Goal: Book appointment/travel/reservation

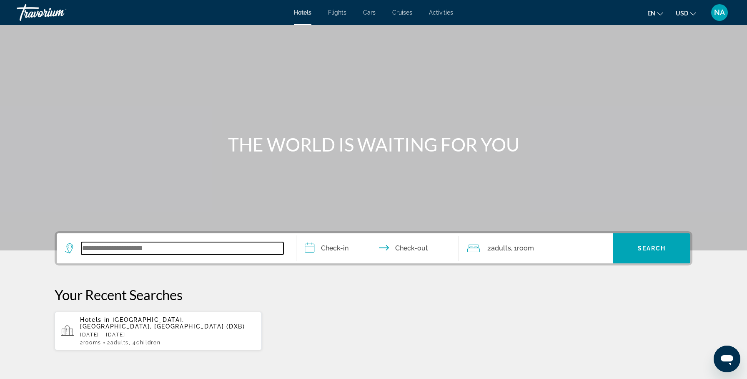
click at [86, 246] on input "Search widget" at bounding box center [182, 248] width 202 height 13
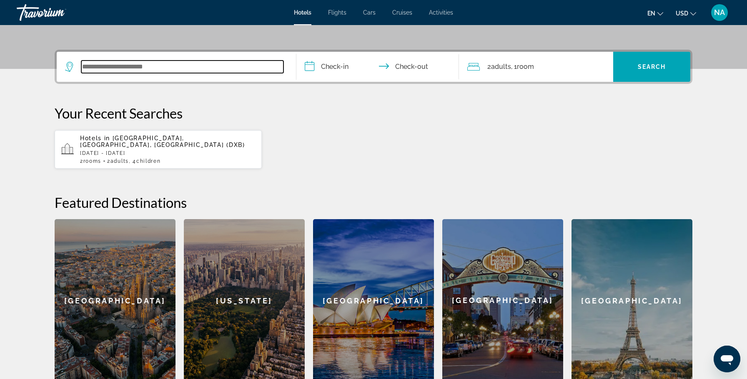
scroll to position [204, 0]
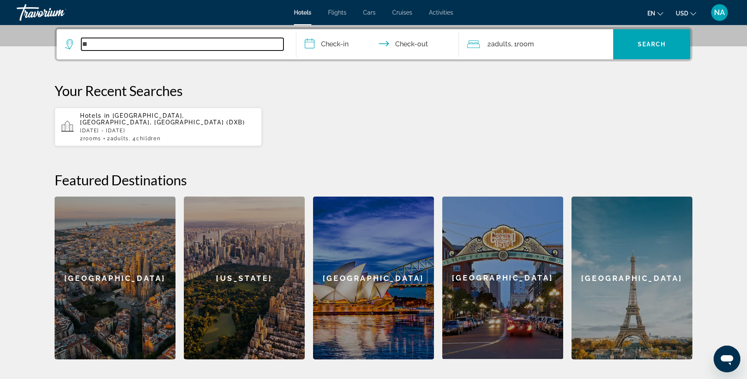
type input "*"
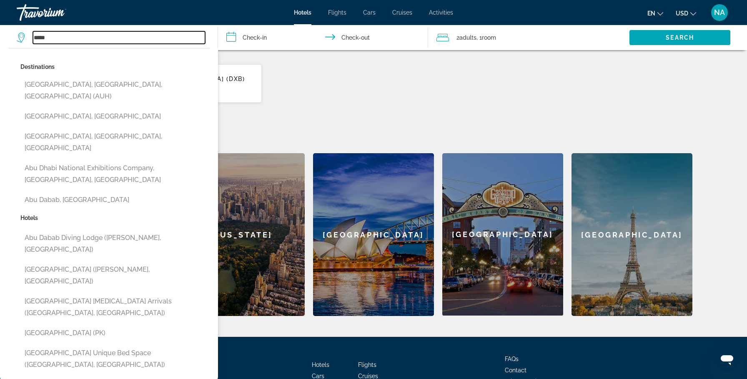
scroll to position [246, 0]
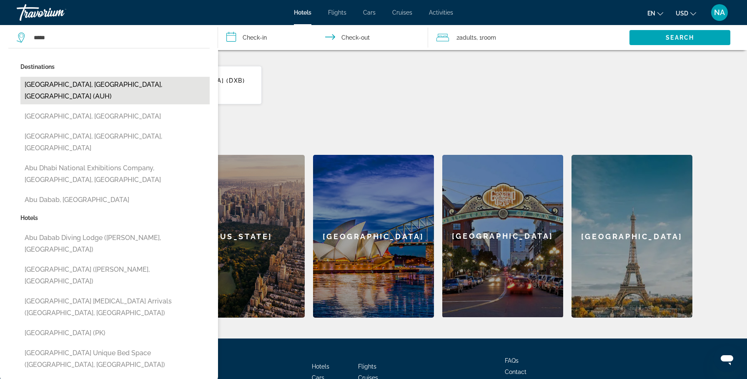
click at [51, 84] on button "[GEOGRAPHIC_DATA], [GEOGRAPHIC_DATA], [GEOGRAPHIC_DATA] (AUH)" at bounding box center [114, 91] width 189 height 28
type input "**********"
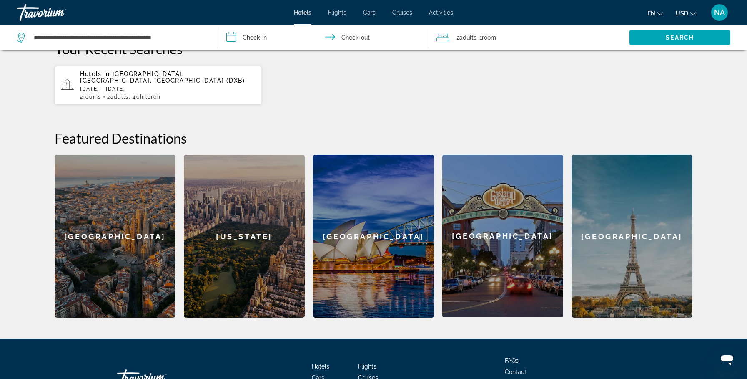
click at [258, 32] on input "**********" at bounding box center [324, 39] width 213 height 28
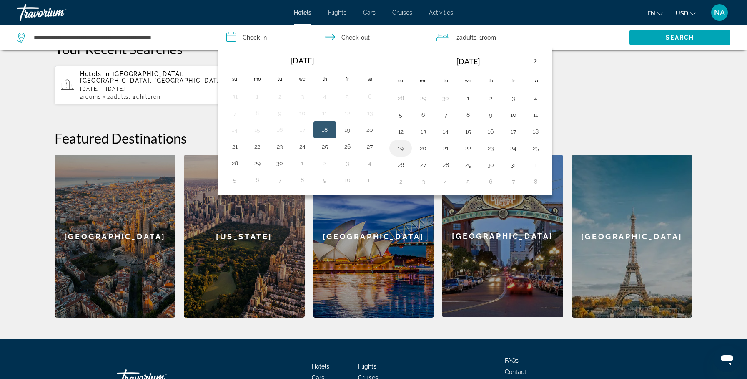
click at [400, 148] on button "19" at bounding box center [400, 148] width 13 height 12
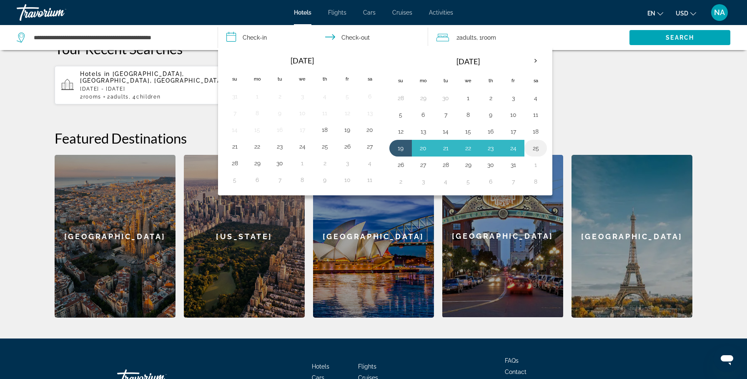
click at [538, 145] on button "25" at bounding box center [535, 148] width 13 height 12
type input "**********"
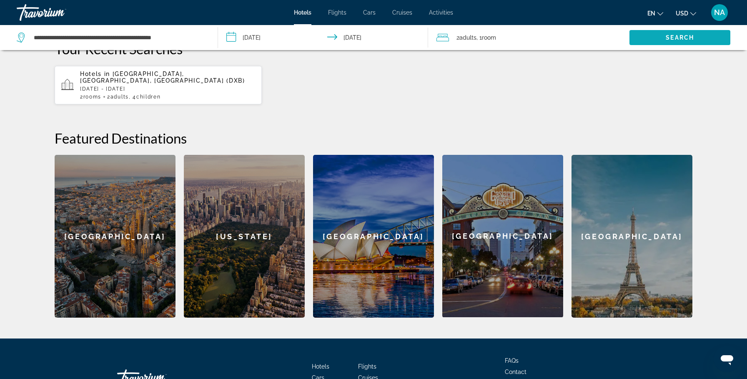
click at [649, 39] on span "Search widget" at bounding box center [680, 38] width 101 height 20
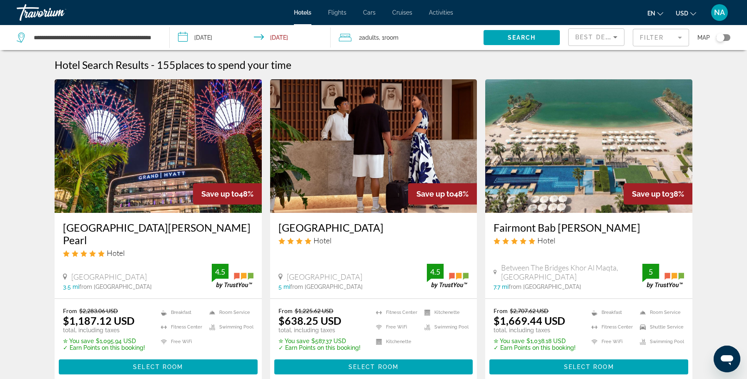
click at [398, 33] on span ", 1 Room rooms" at bounding box center [389, 38] width 20 height 12
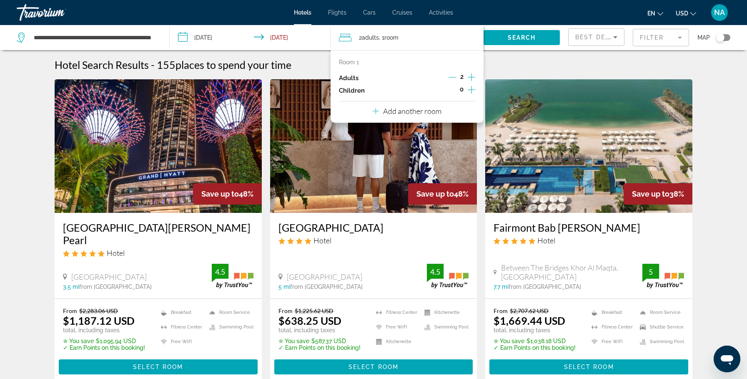
click at [454, 104] on div "Room 1 Adults 2 Children 0 Add another room" at bounding box center [407, 86] width 153 height 73
click at [440, 114] on p "Add another room" at bounding box center [412, 110] width 58 height 9
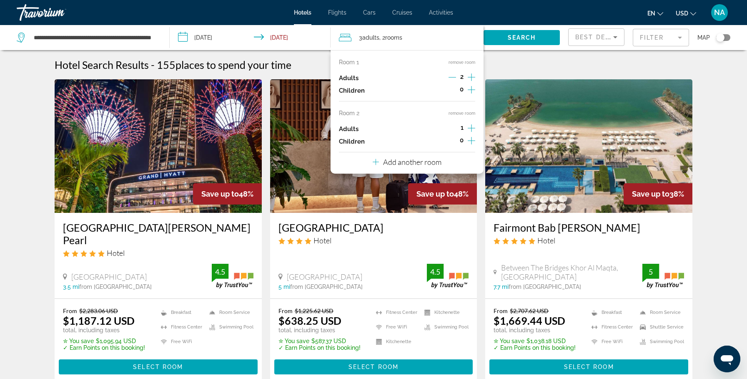
click at [471, 126] on icon "Increment adults" at bounding box center [472, 128] width 8 height 10
click at [525, 35] on span "Search" at bounding box center [522, 37] width 28 height 7
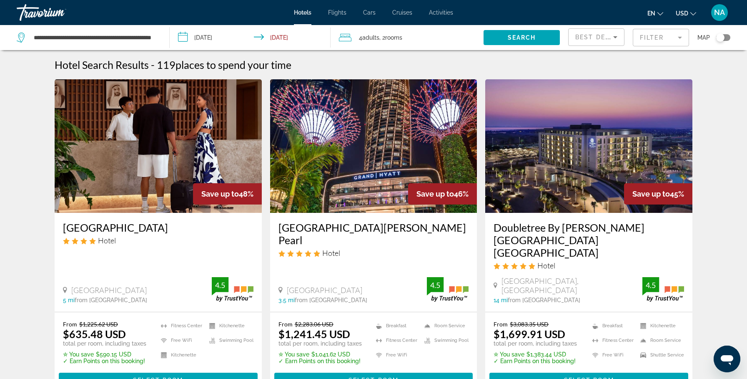
click at [400, 37] on span "rooms" at bounding box center [393, 37] width 17 height 7
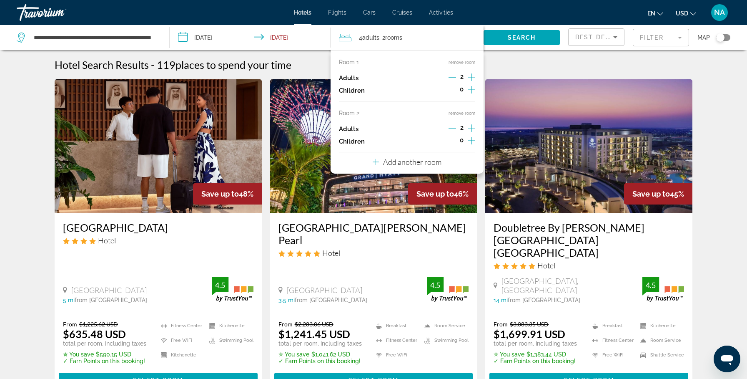
click at [472, 139] on icon "Increment children" at bounding box center [472, 141] width 8 height 10
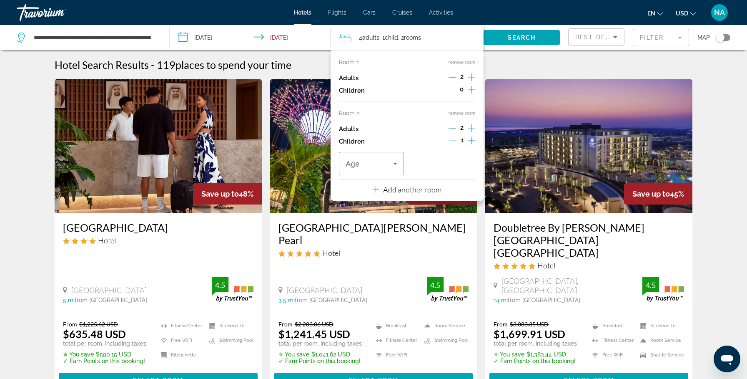
click at [471, 90] on icon "Increment children" at bounding box center [472, 90] width 8 height 8
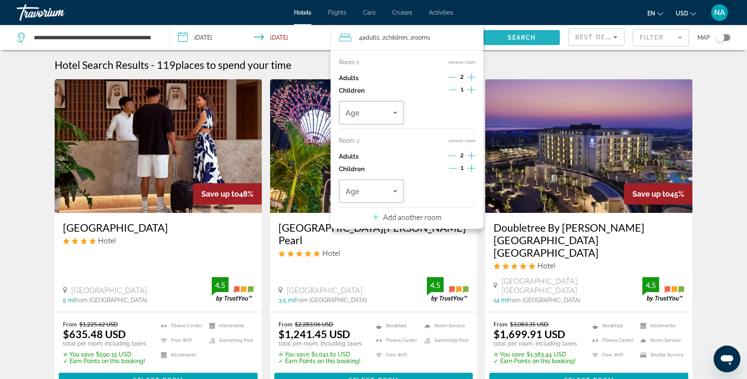
click at [513, 38] on span "Search" at bounding box center [522, 37] width 28 height 7
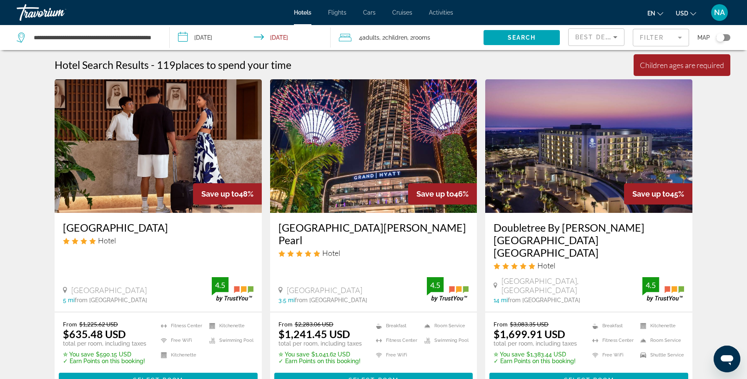
click at [424, 35] on span "rooms" at bounding box center [421, 37] width 17 height 7
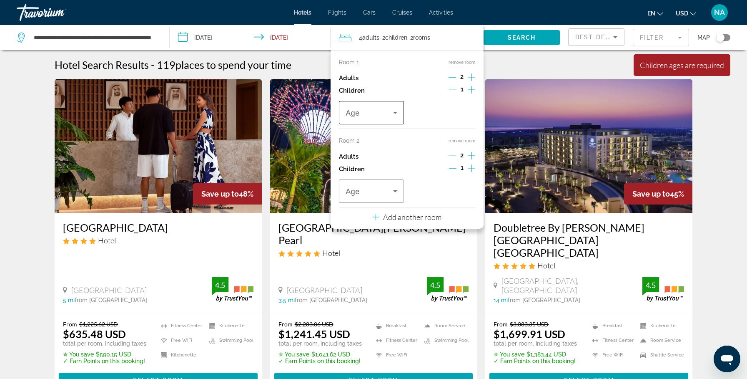
click at [391, 112] on icon "Travelers: 4 adults, 2 children" at bounding box center [395, 113] width 10 height 10
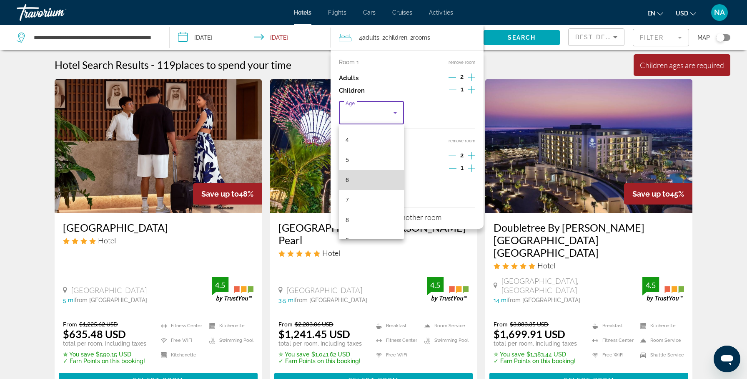
click at [351, 183] on mat-option "6" at bounding box center [371, 180] width 65 height 20
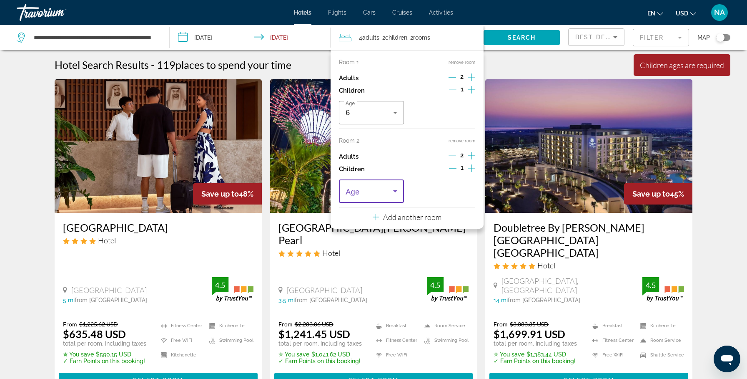
click at [383, 189] on span "Travelers: 4 adults, 2 children" at bounding box center [370, 191] width 48 height 10
click at [371, 279] on mat-option "11" at bounding box center [371, 277] width 65 height 20
click at [528, 35] on span "Search" at bounding box center [522, 37] width 28 height 7
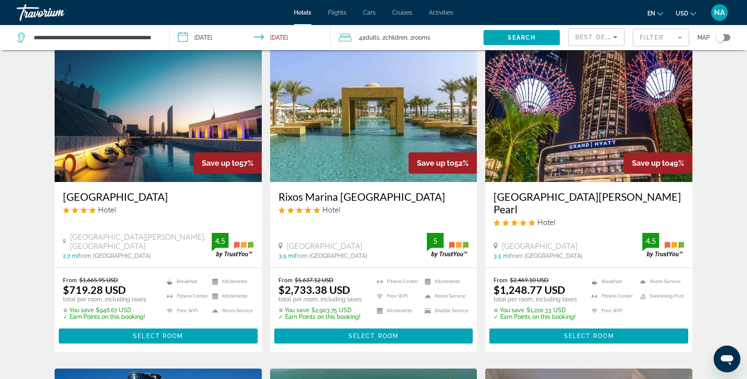
scroll to position [31, 0]
